Goal: Browse casually

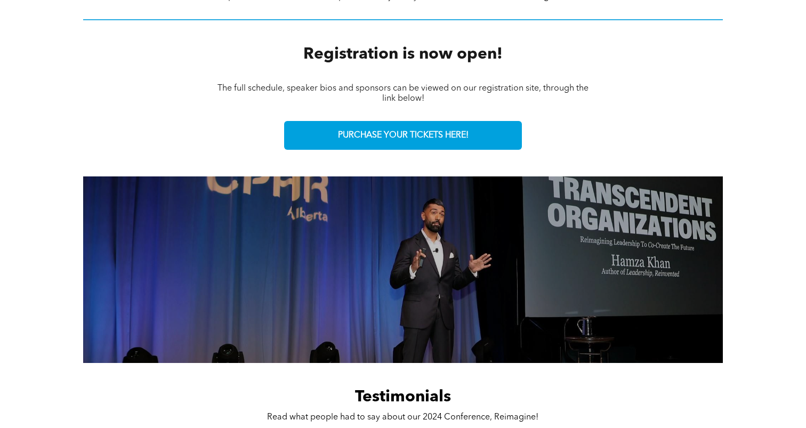
scroll to position [492, 0]
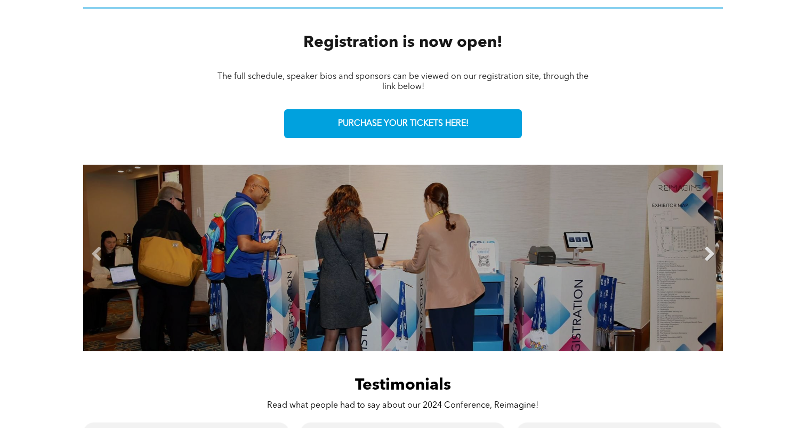
click at [709, 255] on link "Next" at bounding box center [709, 254] width 16 height 16
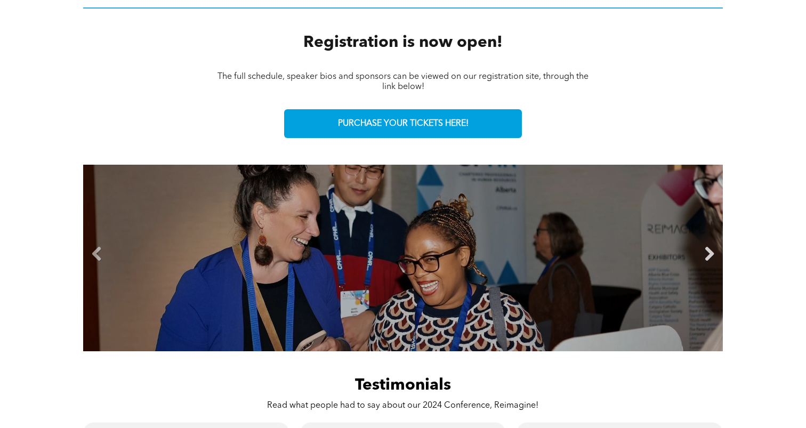
click at [709, 255] on link "Next" at bounding box center [709, 254] width 16 height 16
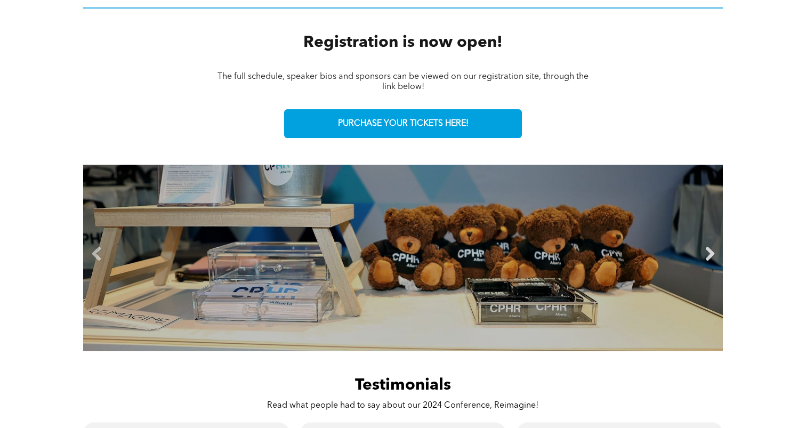
click at [711, 252] on link "Next" at bounding box center [709, 254] width 16 height 16
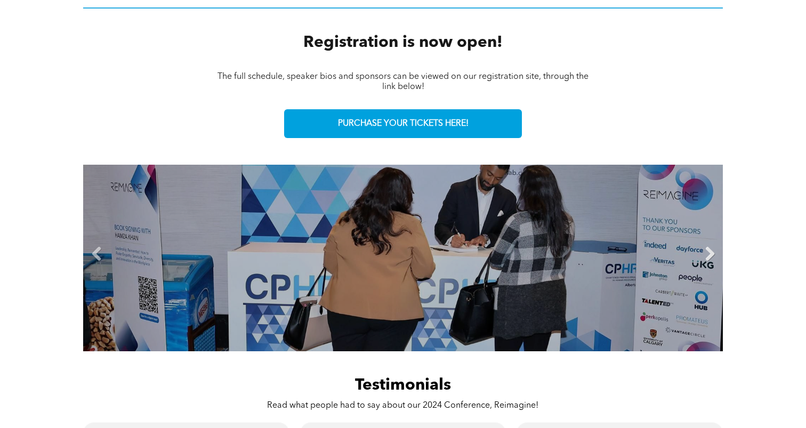
click at [711, 252] on link "Next" at bounding box center [709, 254] width 16 height 16
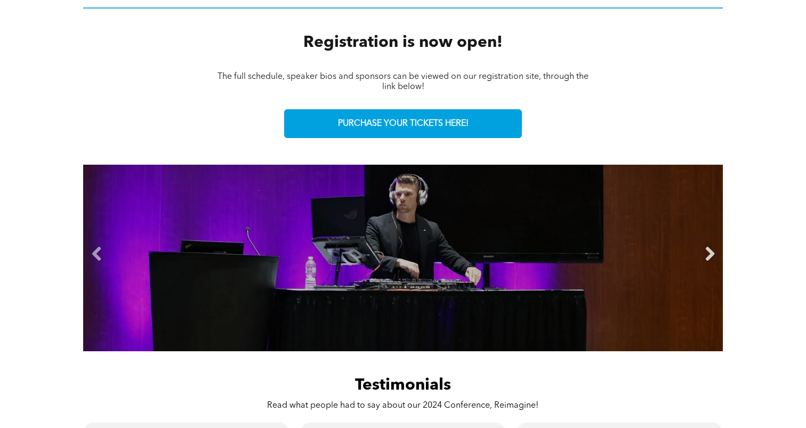
click at [711, 252] on link "Next" at bounding box center [709, 254] width 16 height 16
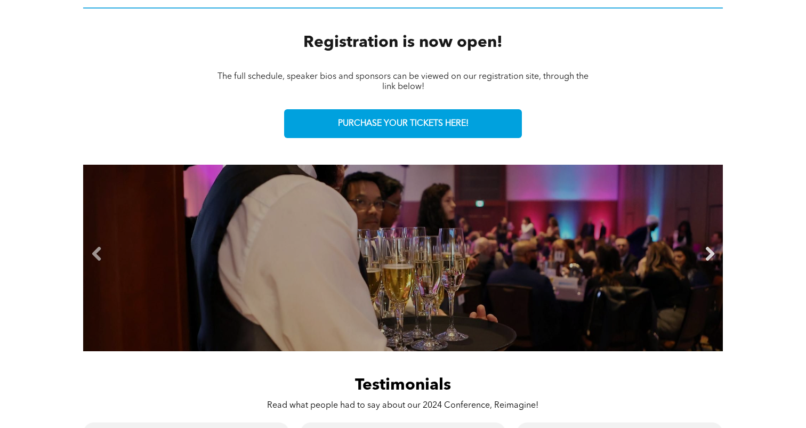
click at [711, 252] on link "Next" at bounding box center [709, 254] width 16 height 16
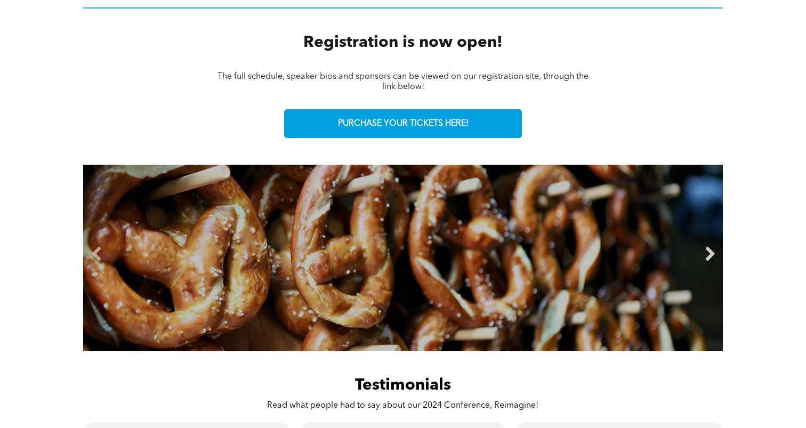
click at [711, 252] on link "Next" at bounding box center [709, 254] width 16 height 16
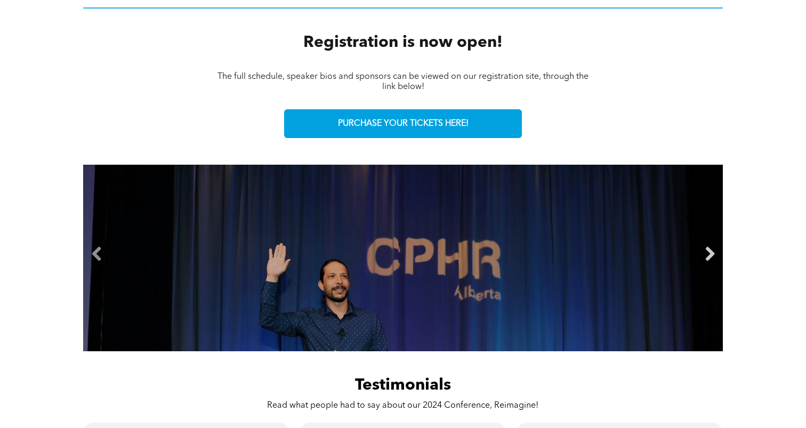
click at [711, 252] on link "Next" at bounding box center [709, 254] width 16 height 16
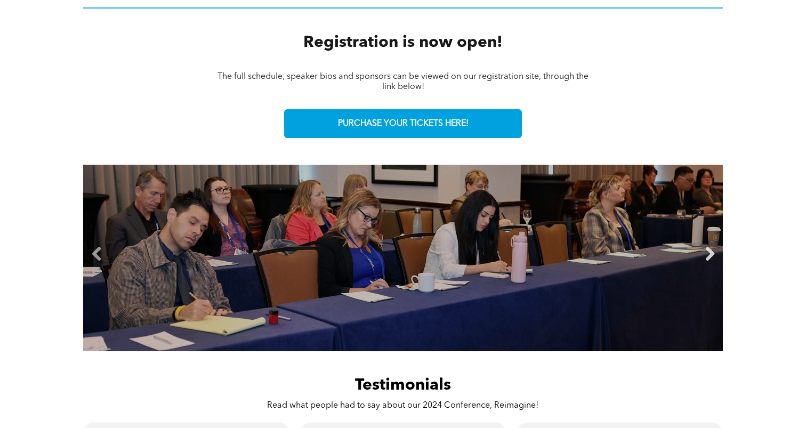
click at [711, 252] on link "Next" at bounding box center [709, 254] width 16 height 16
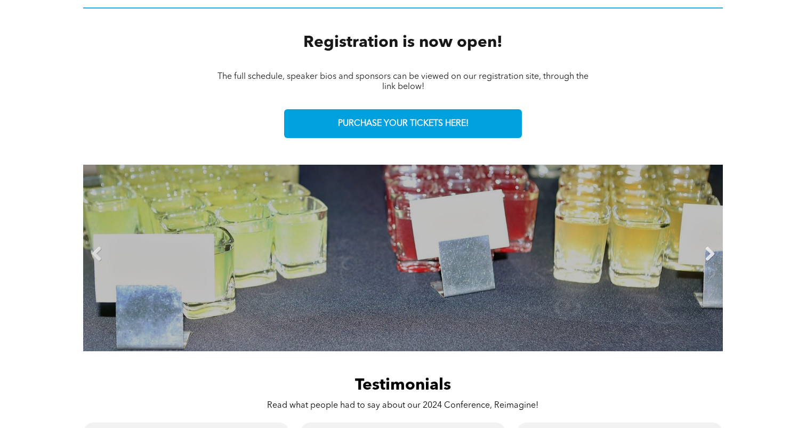
click at [711, 252] on link "Next" at bounding box center [709, 254] width 16 height 16
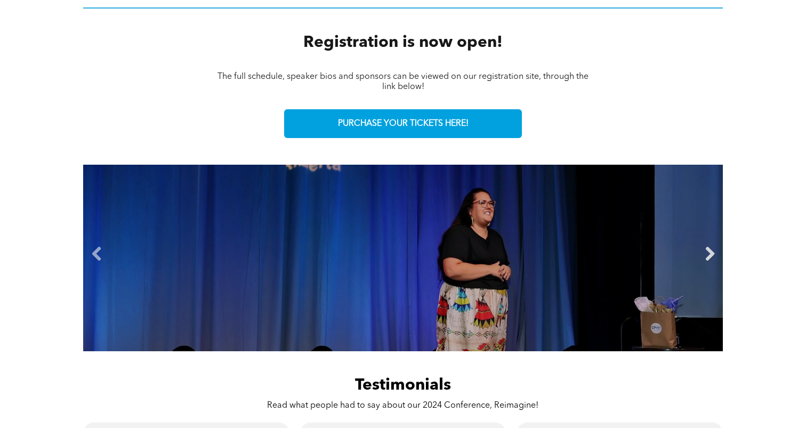
click at [711, 252] on link "Next" at bounding box center [709, 254] width 16 height 16
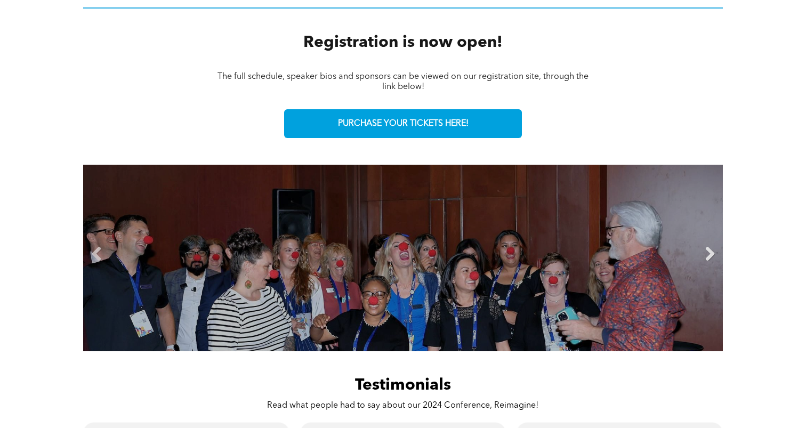
click at [711, 252] on link "Next" at bounding box center [709, 254] width 16 height 16
